Goal: Information Seeking & Learning: Learn about a topic

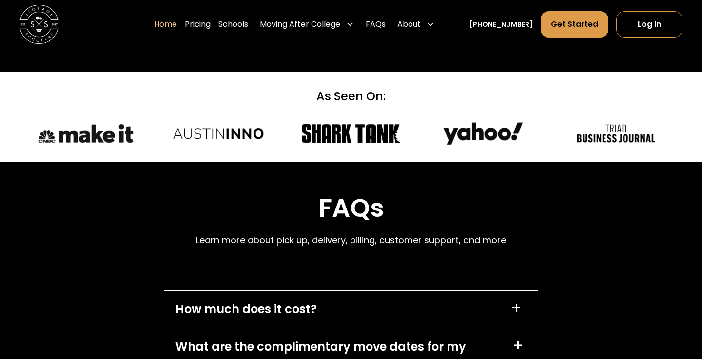
scroll to position [2696, 0]
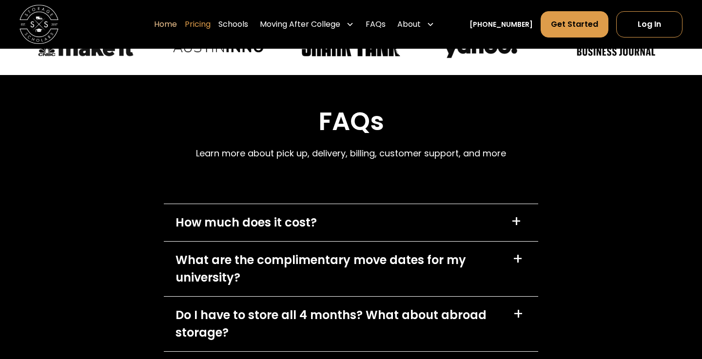
click at [204, 24] on link "Pricing" at bounding box center [198, 24] width 26 height 27
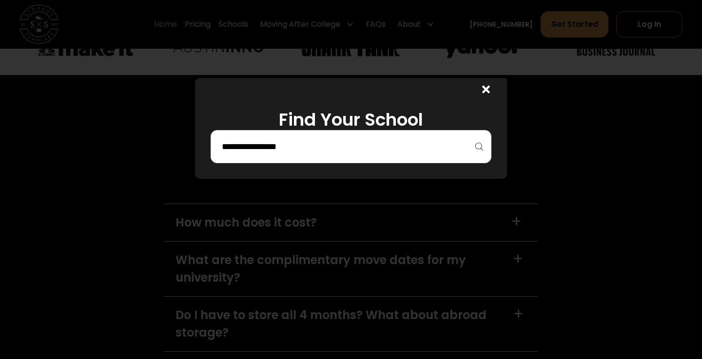
click at [406, 139] on input "search" at bounding box center [351, 146] width 260 height 17
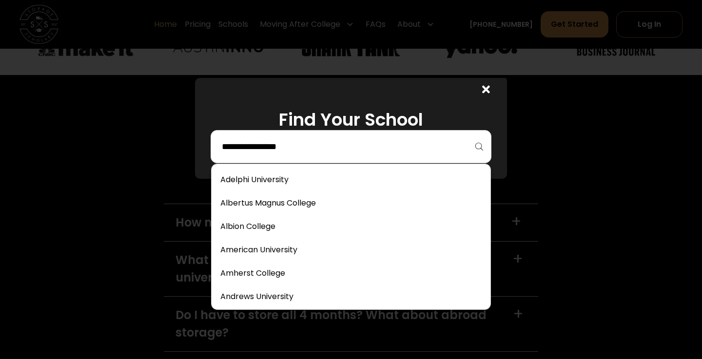
type input "*"
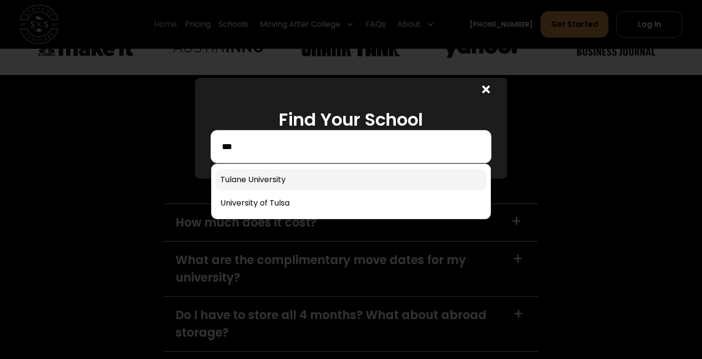
type input "***"
click at [396, 189] on link at bounding box center [350, 179] width 271 height 21
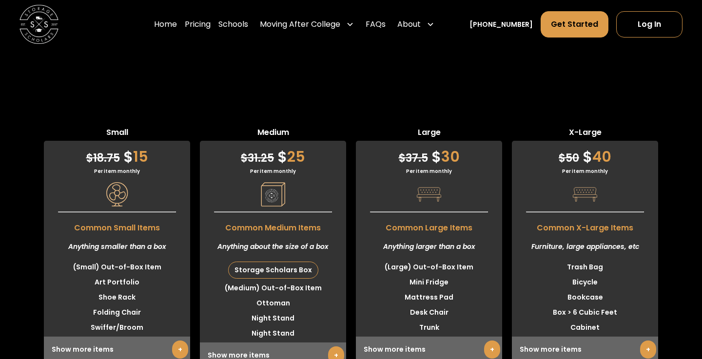
scroll to position [2389, 0]
click at [248, 27] on link "Schools" at bounding box center [233, 24] width 30 height 27
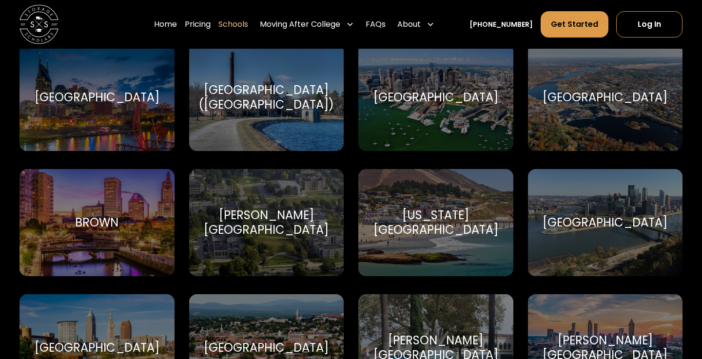
scroll to position [746, 0]
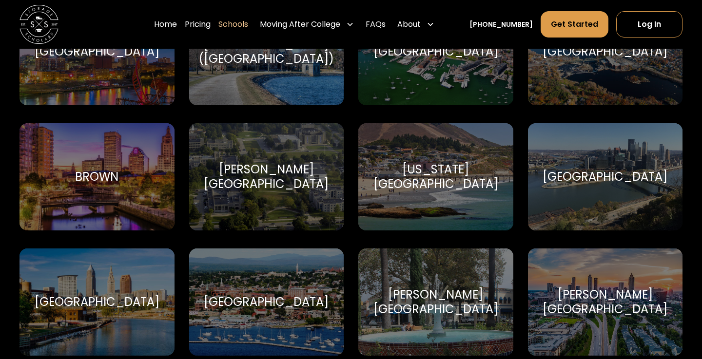
click at [402, 86] on div "Boston University Boston University" at bounding box center [435, 51] width 155 height 107
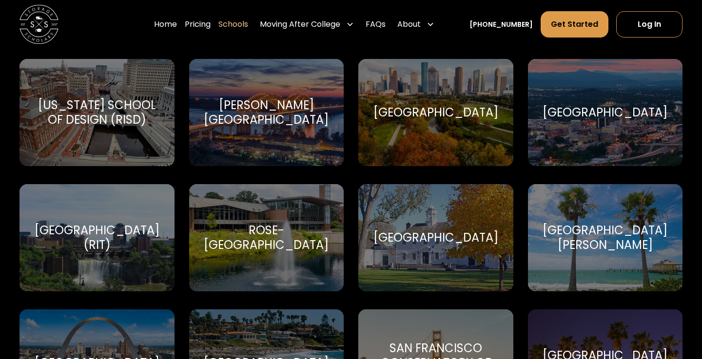
scroll to position [4264, 0]
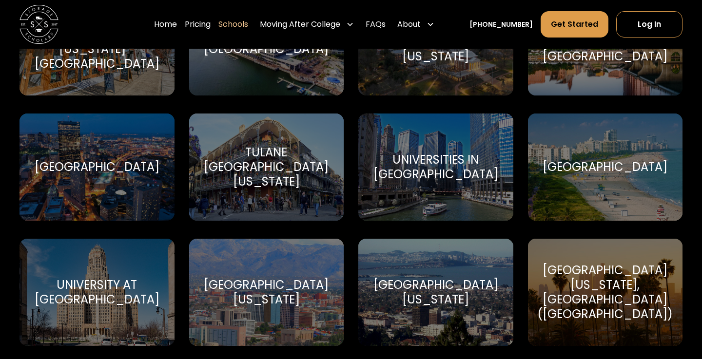
click at [225, 192] on div "Tulane University of Louisiana Tulane University of Louisiana" at bounding box center [266, 167] width 155 height 107
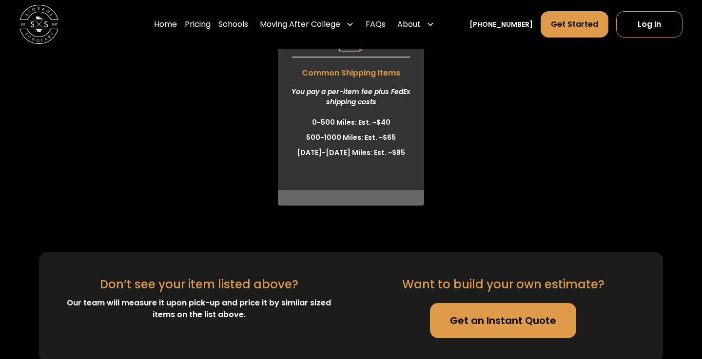
scroll to position [2635, 0]
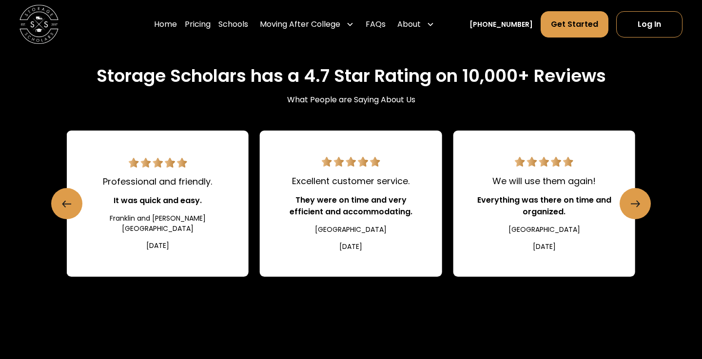
scroll to position [1242, 0]
